Goal: Transaction & Acquisition: Obtain resource

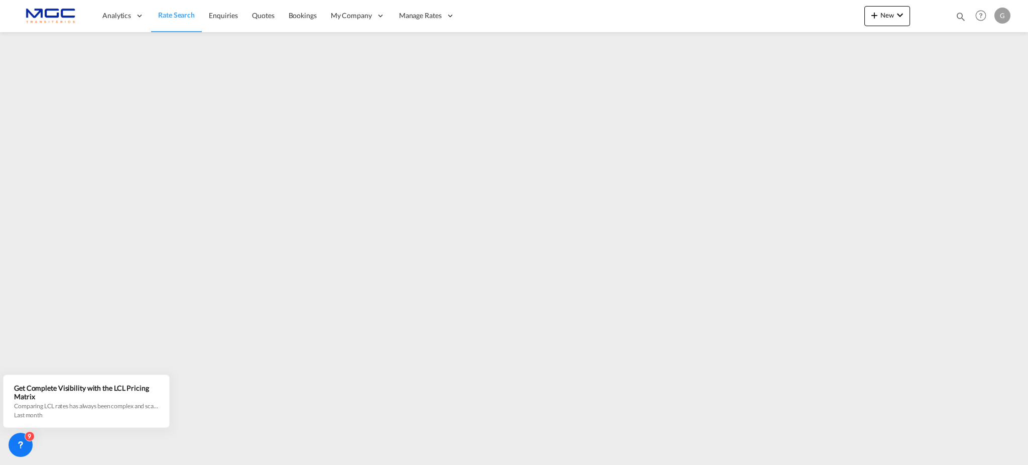
click at [59, 13] on img at bounding box center [49, 16] width 68 height 23
click at [185, 18] on span "Rate Search" at bounding box center [176, 15] width 37 height 9
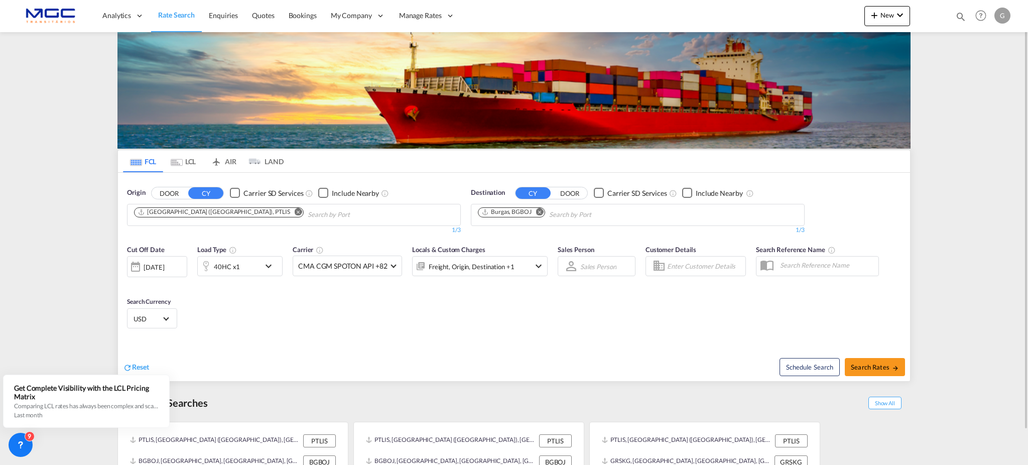
click at [295, 212] on md-icon "Remove" at bounding box center [299, 212] width 8 height 8
click at [202, 216] on input "Chips input." at bounding box center [181, 215] width 95 height 16
type input "leixo"
click at [184, 233] on div "Leixo es Portugal PTLEI" at bounding box center [211, 238] width 191 height 30
click at [542, 213] on md-icon "Remove" at bounding box center [540, 212] width 8 height 8
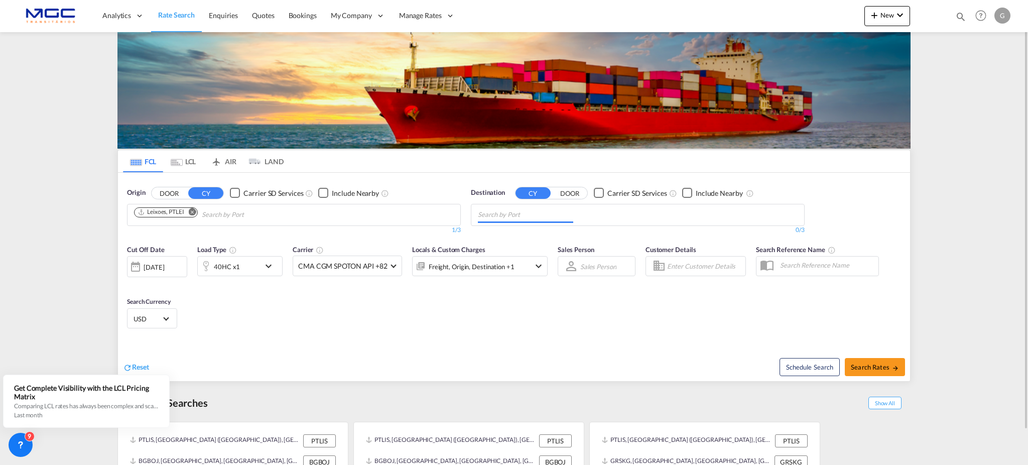
click at [537, 211] on input "Chips input." at bounding box center [525, 215] width 95 height 16
type input "la guaira"
click at [566, 235] on div "La Guaira [GEOGRAPHIC_DATA] VELAG" at bounding box center [555, 238] width 191 height 30
drag, startPoint x: 913, startPoint y: 356, endPoint x: 885, endPoint y: 364, distance: 29.1
click at [885, 364] on span "Search Rates" at bounding box center [875, 367] width 48 height 8
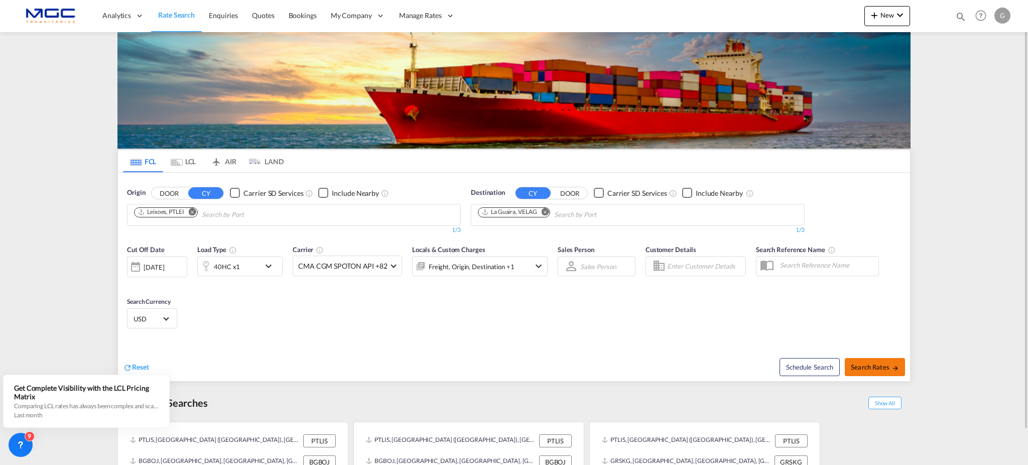
type input "PTLEI to VELAG / [DATE]"
